Goal: Transaction & Acquisition: Purchase product/service

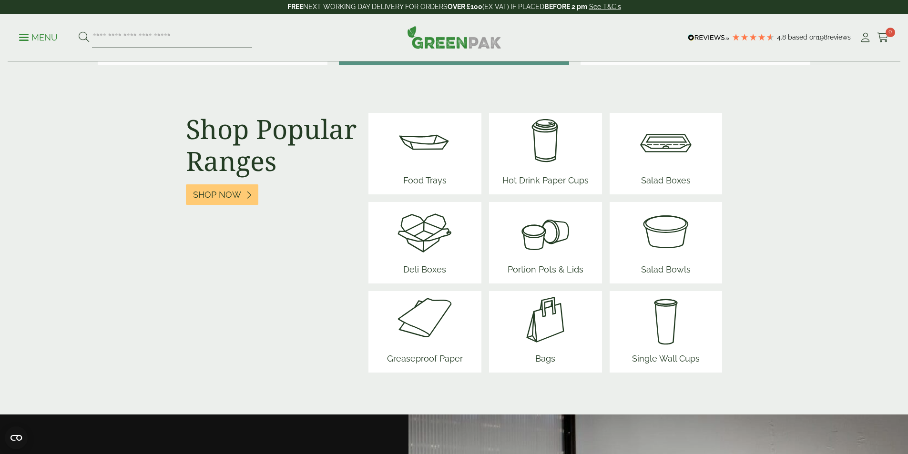
scroll to position [1154, 0]
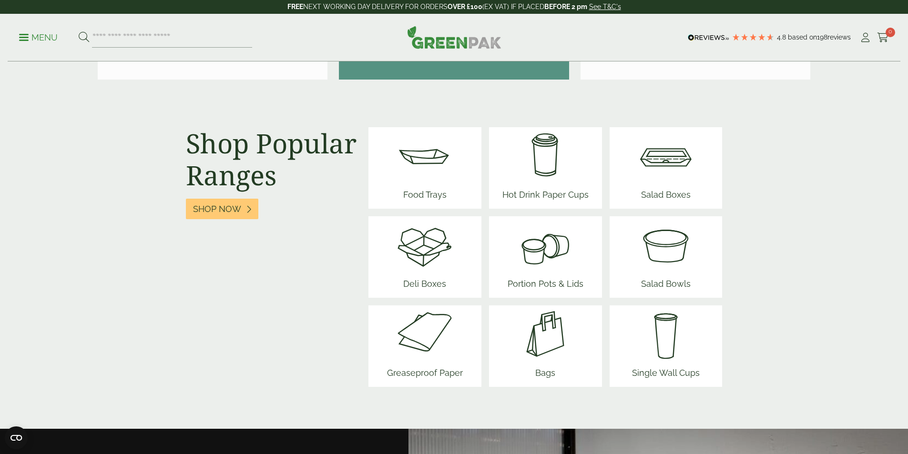
click at [671, 154] on img at bounding box center [665, 155] width 57 height 57
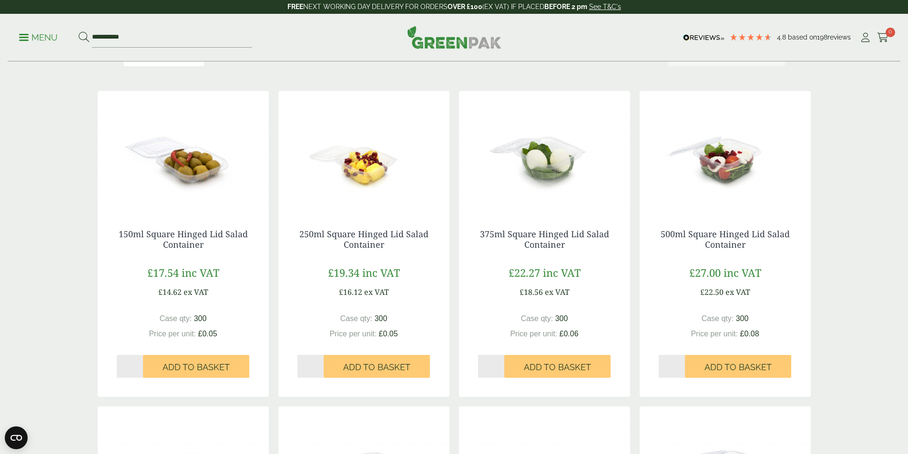
scroll to position [175, 0]
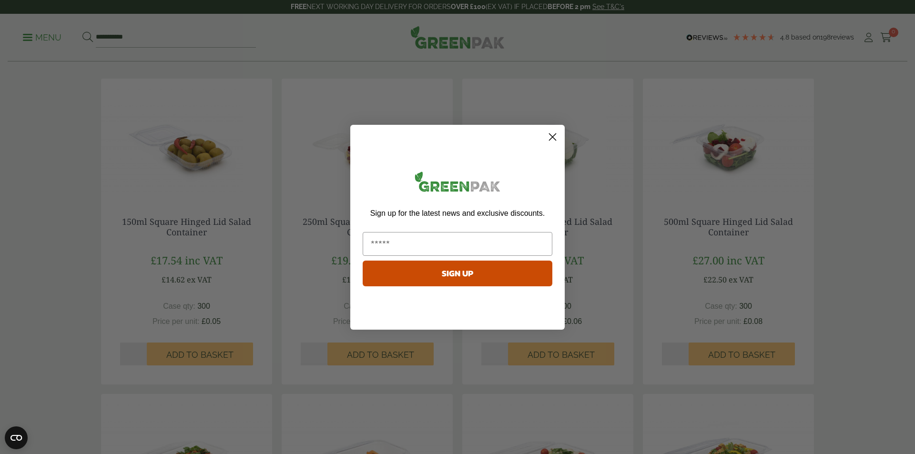
click at [555, 139] on icon "Close dialog" at bounding box center [553, 137] width 7 height 7
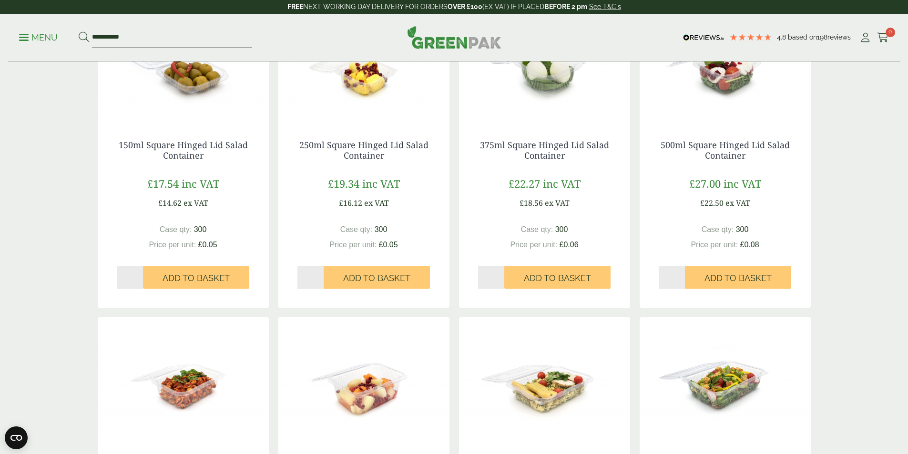
scroll to position [141, 0]
